Goal: Use online tool/utility: Use online tool/utility

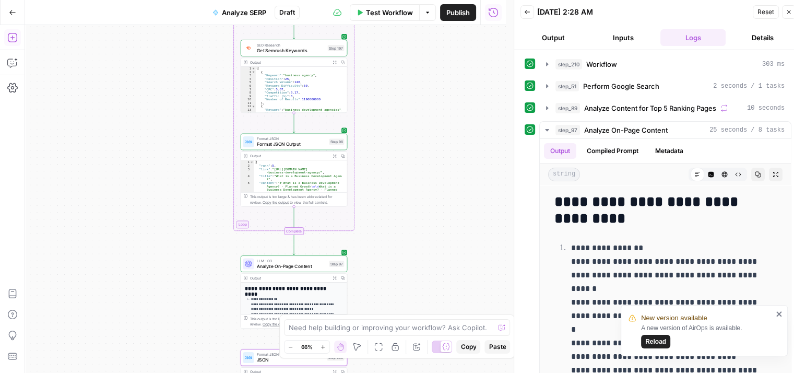
scroll to position [44, 0]
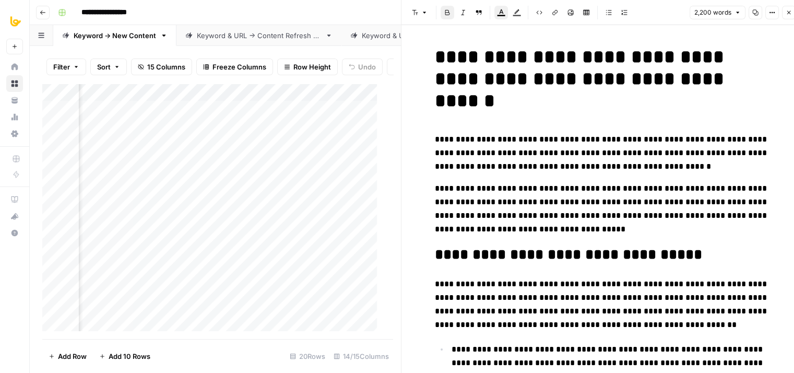
scroll to position [0, 544]
click at [790, 12] on icon "button" at bounding box center [789, 12] width 6 height 6
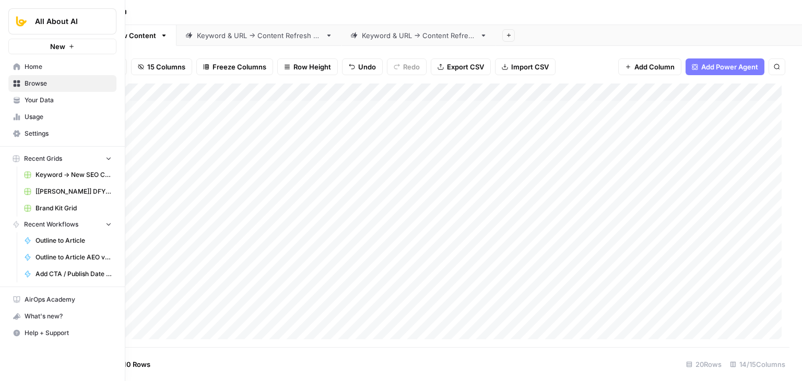
click at [23, 60] on link "Home" at bounding box center [62, 66] width 108 height 17
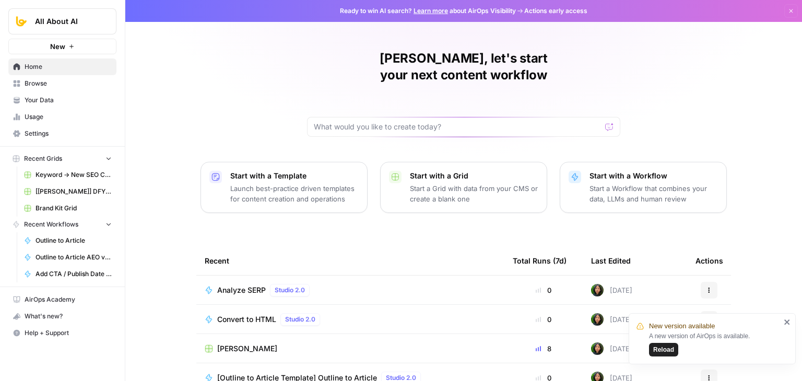
click at [60, 85] on span "Browse" at bounding box center [68, 83] width 87 height 9
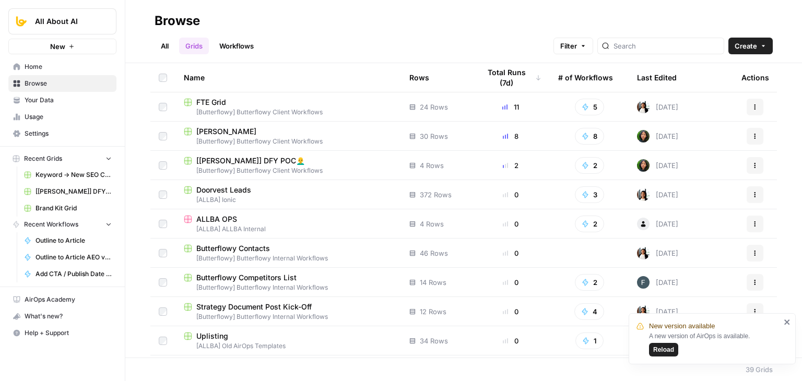
click at [67, 102] on span "Your Data" at bounding box center [68, 100] width 87 height 9
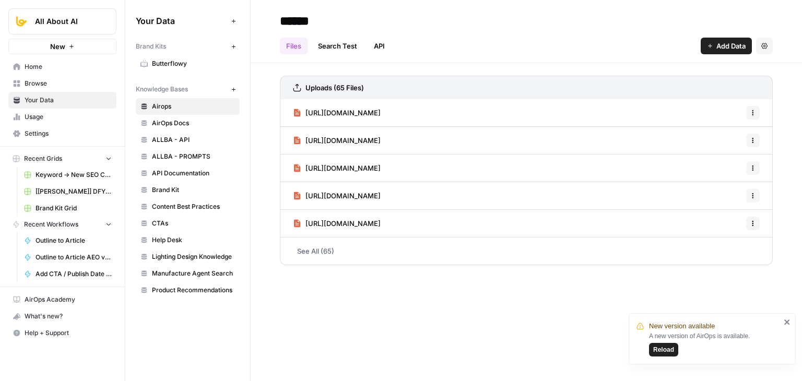
click at [55, 117] on span "Usage" at bounding box center [68, 116] width 87 height 9
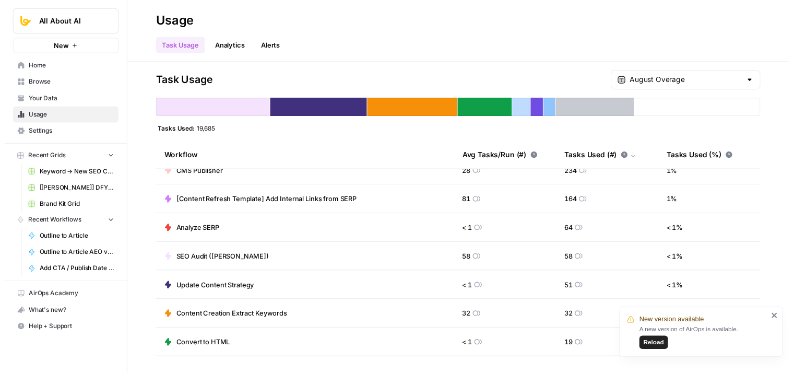
scroll to position [365, 0]
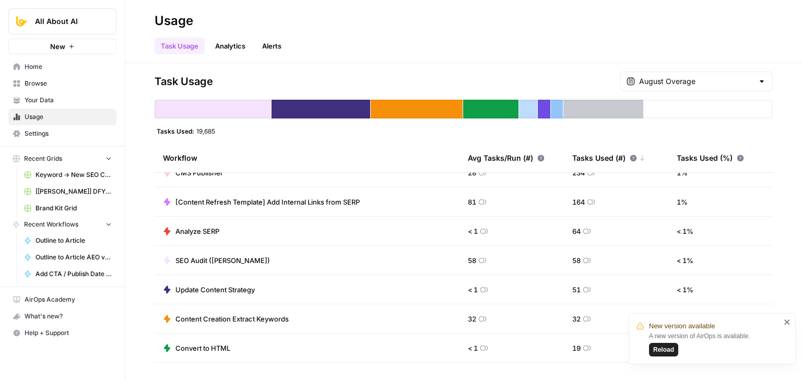
click at [215, 230] on span "Analyze SERP" at bounding box center [197, 231] width 44 height 10
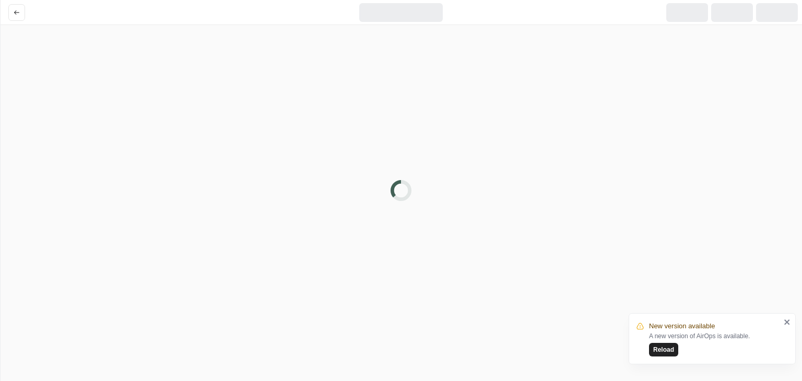
click at [215, 230] on div at bounding box center [401, 190] width 802 height 381
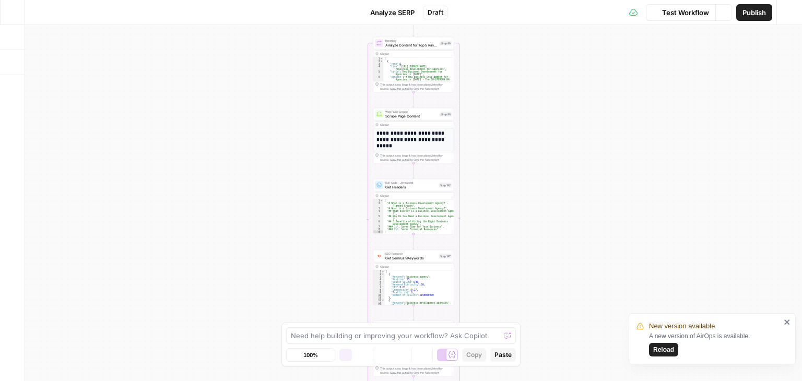
click at [19, 10] on button "Go Back" at bounding box center [12, 12] width 19 height 19
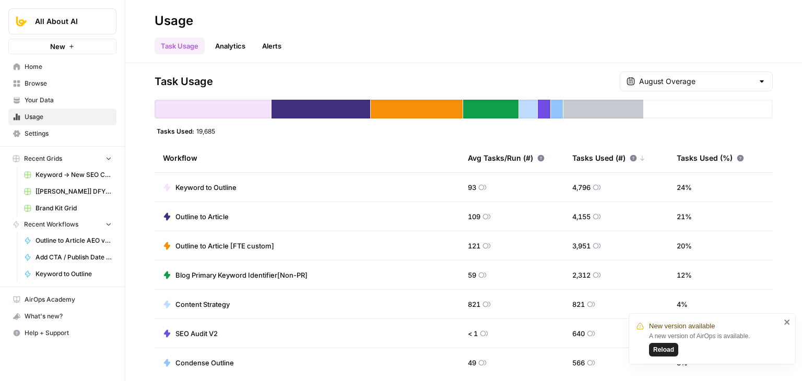
click at [42, 74] on link "Home" at bounding box center [62, 66] width 108 height 17
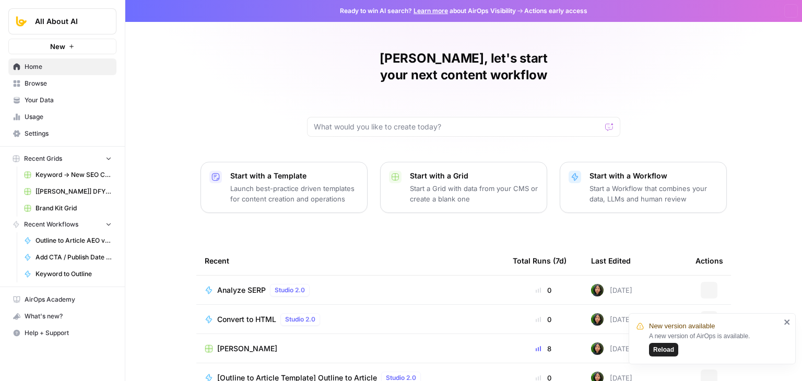
click at [43, 88] on span "Browse" at bounding box center [68, 83] width 87 height 9
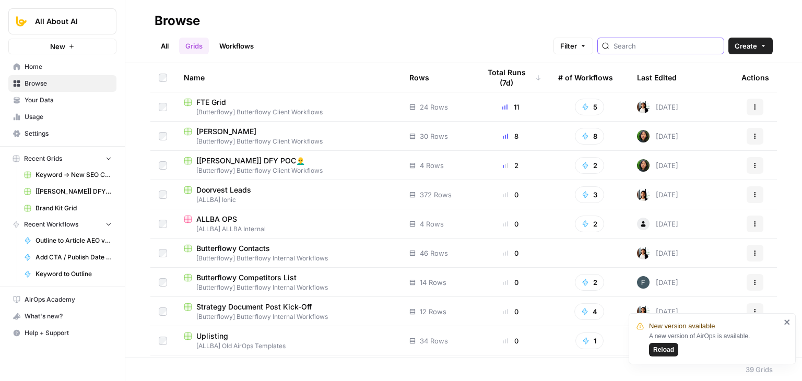
click at [643, 43] on input "search" at bounding box center [666, 46] width 106 height 10
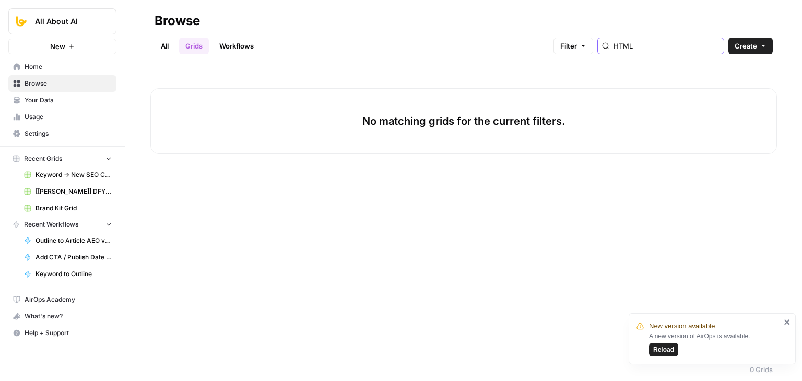
type input "HTML"
click at [255, 52] on link "Workflows" at bounding box center [236, 46] width 47 height 17
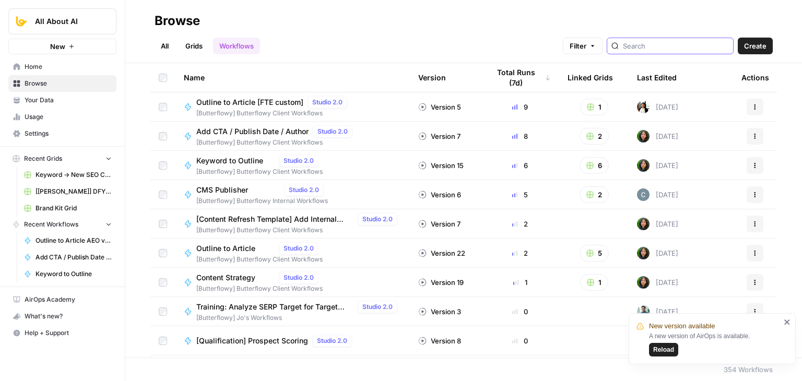
click at [643, 48] on input "search" at bounding box center [676, 46] width 106 height 10
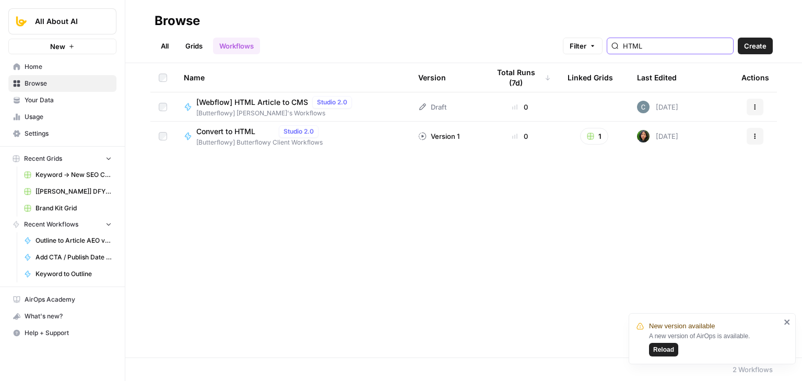
type input "HTML"
click at [259, 142] on span "[Butterflowy] Butterflowy Client Workflows" at bounding box center [259, 142] width 126 height 9
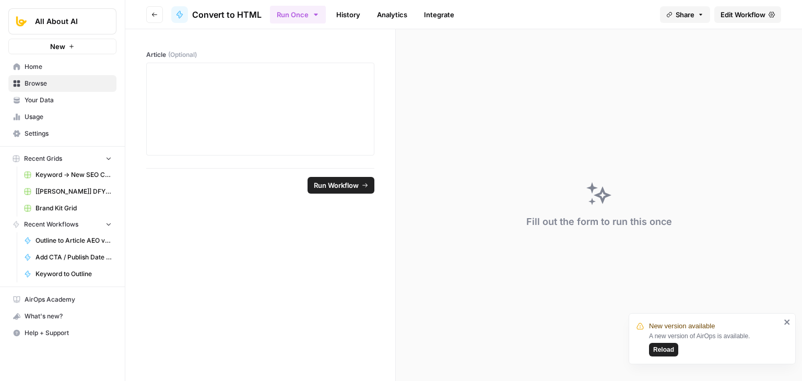
click at [747, 9] on span "Edit Workflow" at bounding box center [742, 14] width 45 height 10
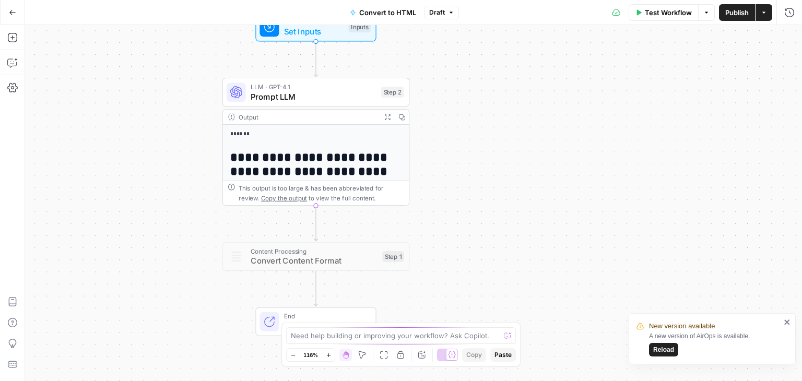
drag, startPoint x: 551, startPoint y: 115, endPoint x: 478, endPoint y: 101, distance: 74.0
click at [478, 101] on div "**********" at bounding box center [413, 203] width 777 height 356
click at [656, 15] on span "Test Workflow" at bounding box center [668, 12] width 47 height 10
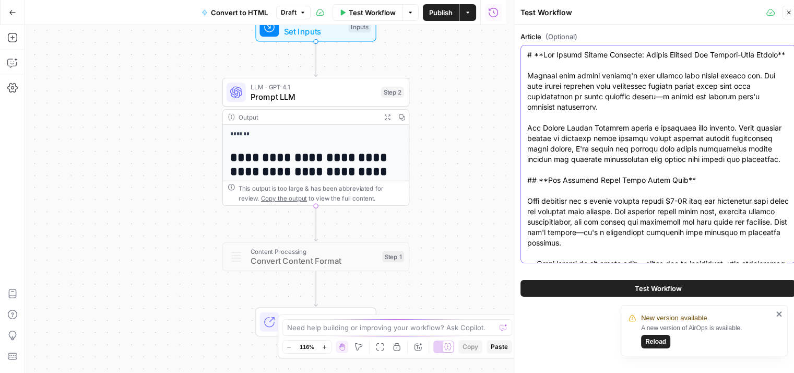
paste textarea "Lor Ipsum-Dolor Sitametc Adipis Elits Doeiusmodtemp in 1724** 98 utl etdo Mag a…"
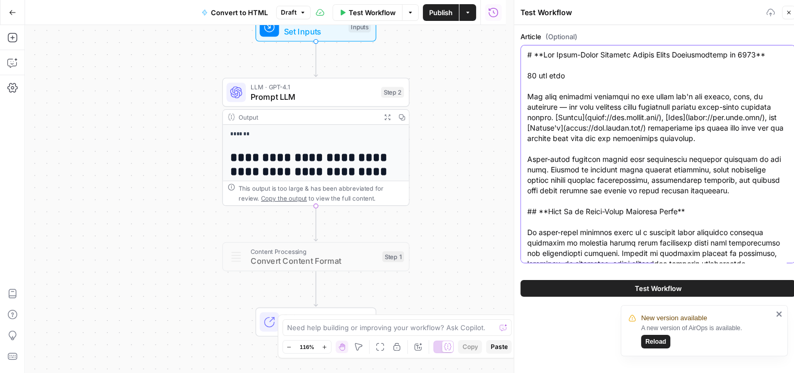
type textarea "# **Lor Ipsum-Dolor Sitametc Adipis Elits Doeiusmodtemp in 6080** 11 utl etdo M…"
click at [781, 313] on icon "close" at bounding box center [778, 313] width 5 height 5
click at [676, 294] on button "Test Workflow" at bounding box center [657, 288] width 275 height 17
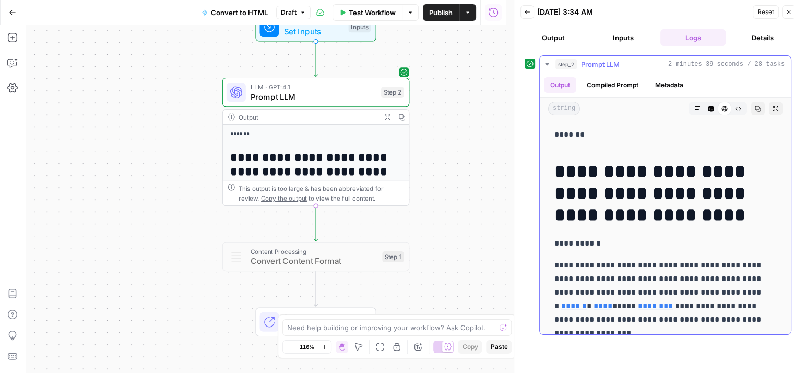
click at [755, 106] on icon "button" at bounding box center [758, 108] width 6 height 6
click at [727, 173] on h1 "**********" at bounding box center [665, 193] width 222 height 66
